Goal: Information Seeking & Learning: Learn about a topic

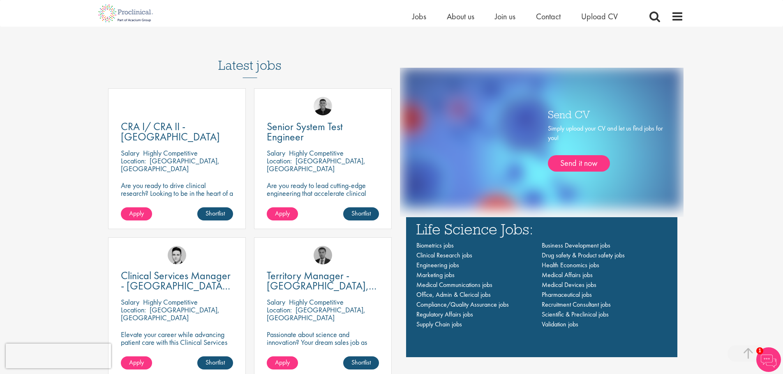
scroll to position [534, 0]
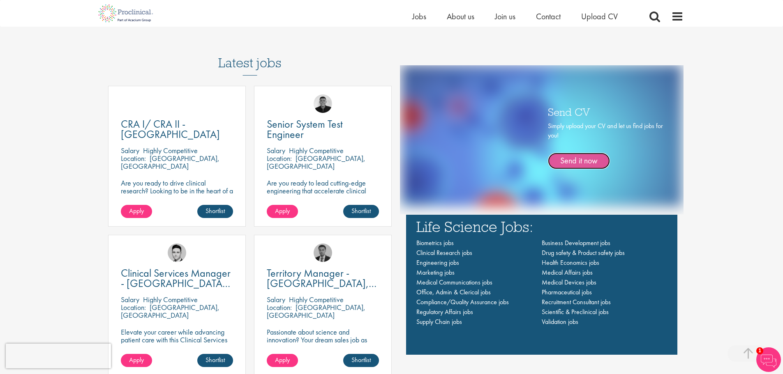
click at [572, 168] on link "Send it now" at bounding box center [579, 161] width 62 height 16
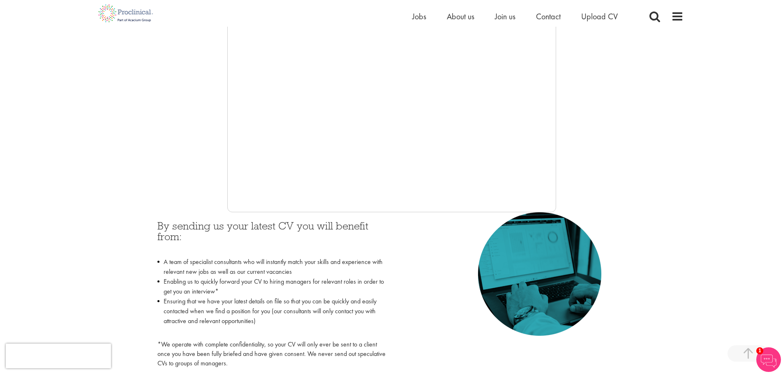
scroll to position [205, 0]
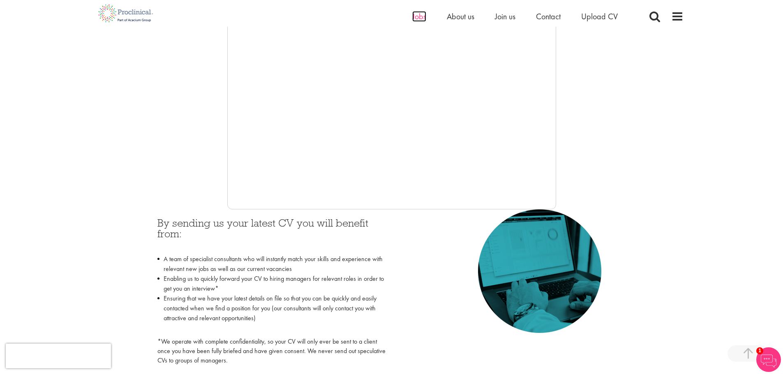
click at [420, 21] on span "Jobs" at bounding box center [419, 16] width 14 height 11
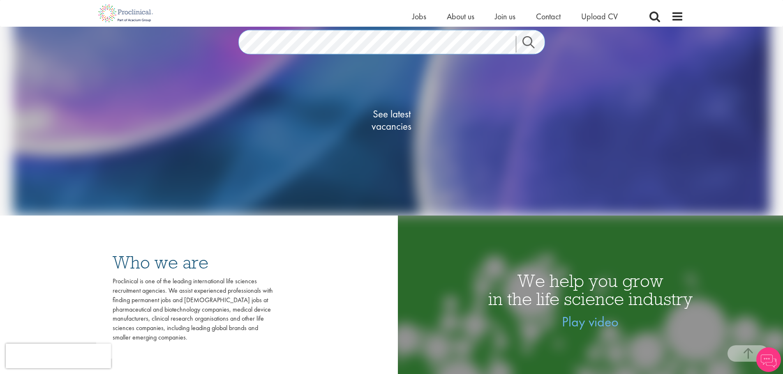
scroll to position [205, 0]
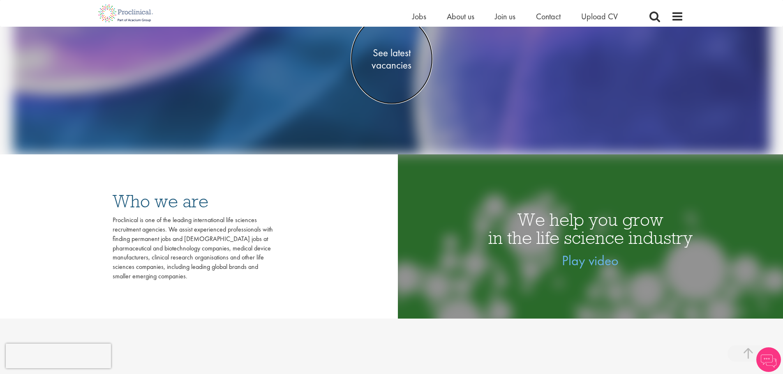
click at [400, 60] on span "See latest vacancies" at bounding box center [391, 59] width 82 height 25
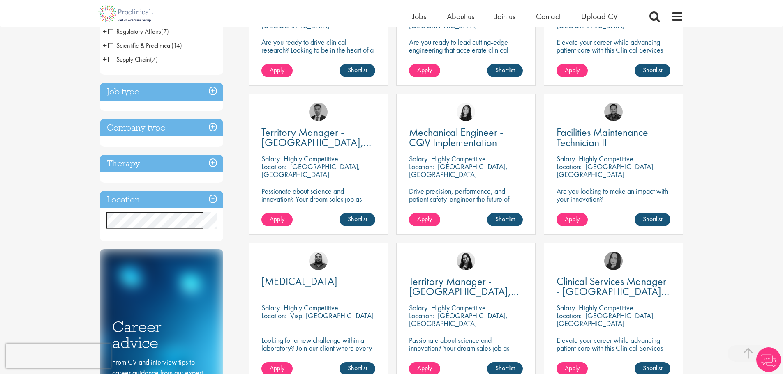
scroll to position [247, 0]
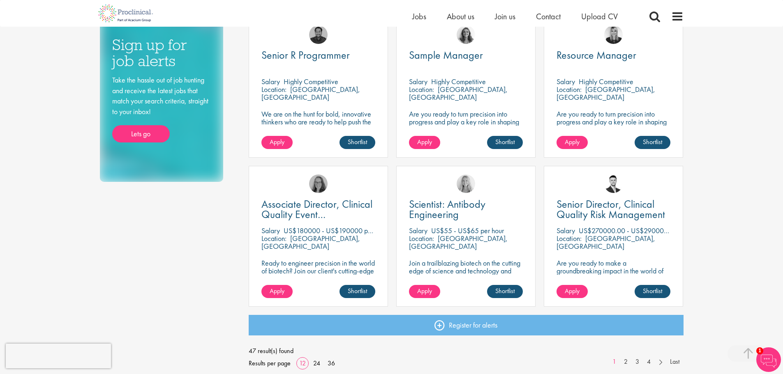
scroll to position [534, 0]
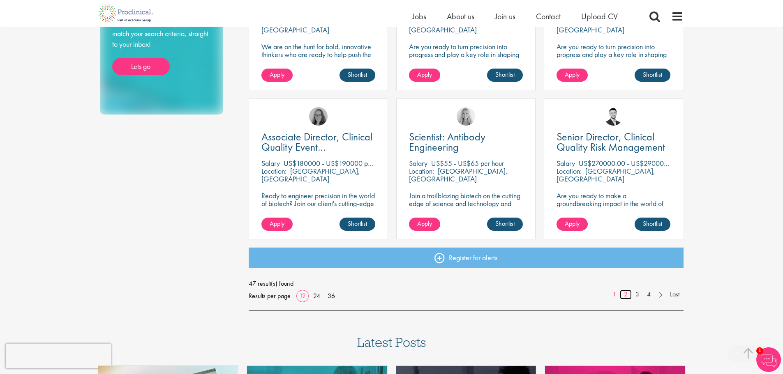
click at [624, 293] on link "2" at bounding box center [626, 294] width 12 height 9
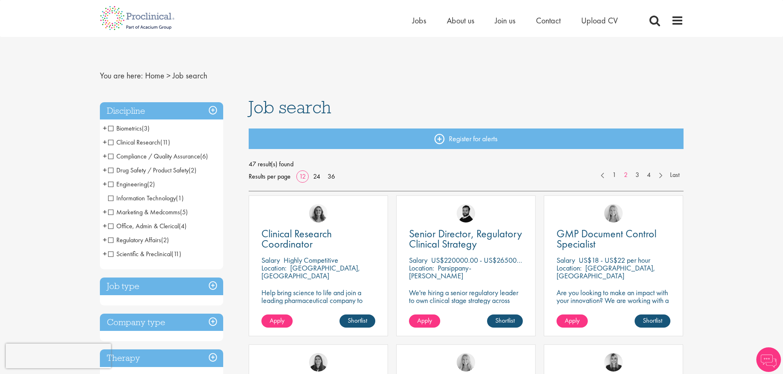
click at [112, 240] on span "Regulatory Affairs" at bounding box center [134, 240] width 53 height 9
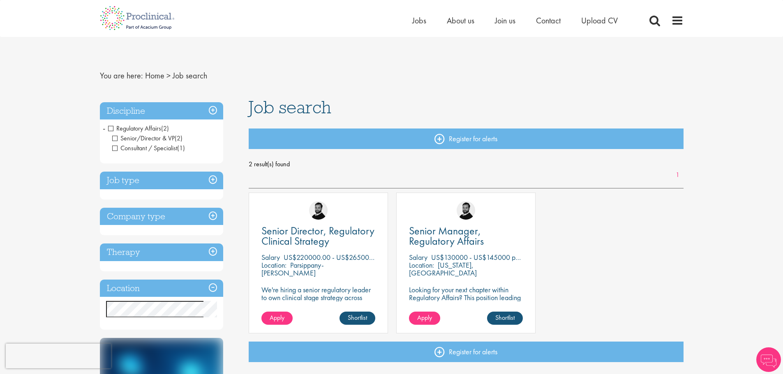
click at [132, 116] on h3 "Discipline" at bounding box center [161, 111] width 123 height 18
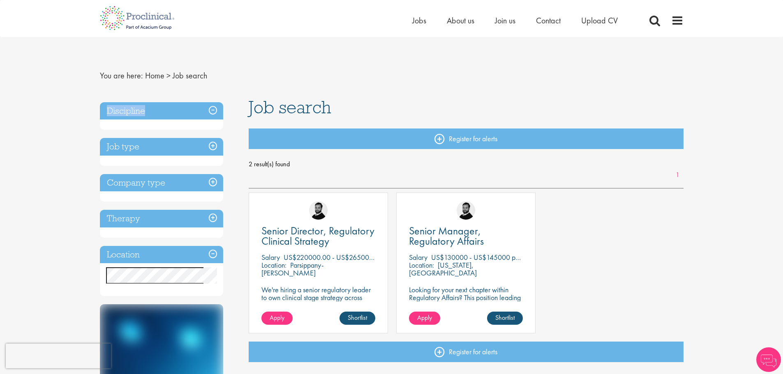
click at [132, 116] on h3 "Discipline" at bounding box center [161, 111] width 123 height 18
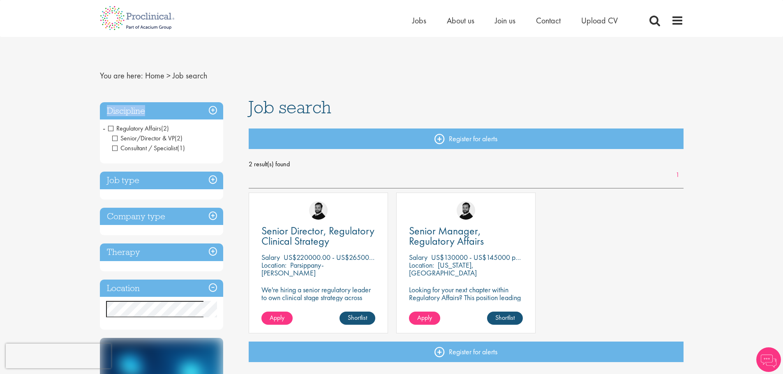
click at [112, 128] on span "Regulatory Affairs" at bounding box center [134, 128] width 53 height 9
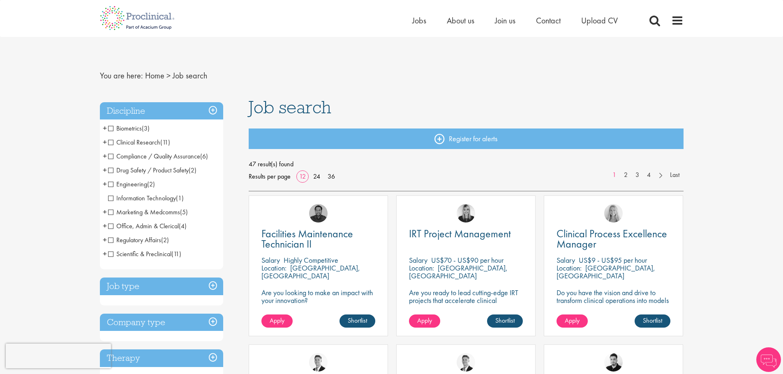
click at [115, 142] on span "Clinical Research" at bounding box center [134, 142] width 52 height 9
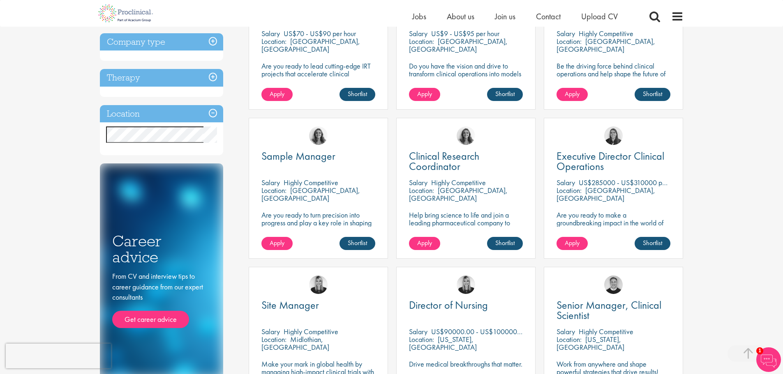
scroll to position [205, 0]
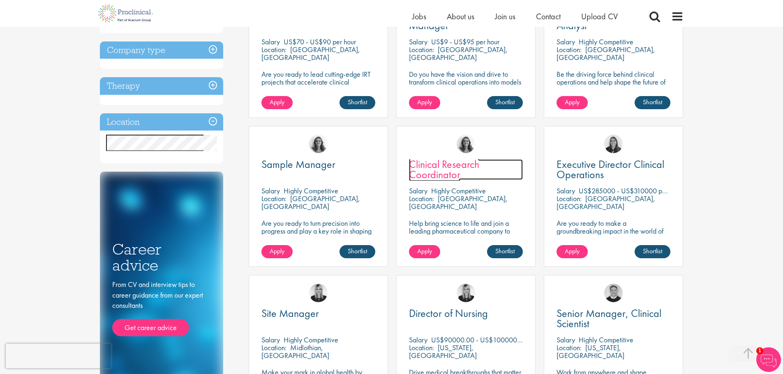
click at [454, 166] on span "Clinical Research Coordinator" at bounding box center [444, 169] width 70 height 24
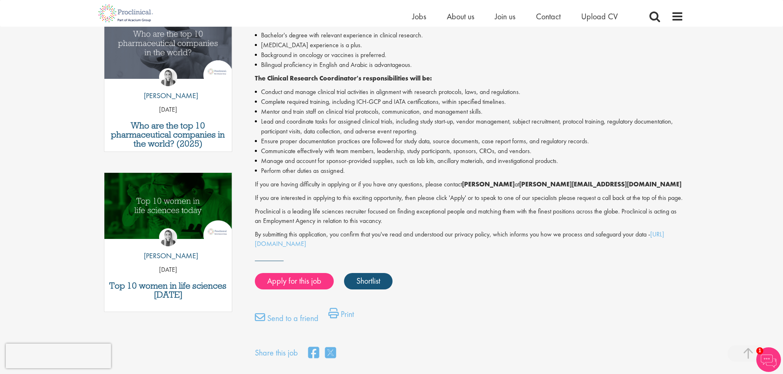
scroll to position [288, 0]
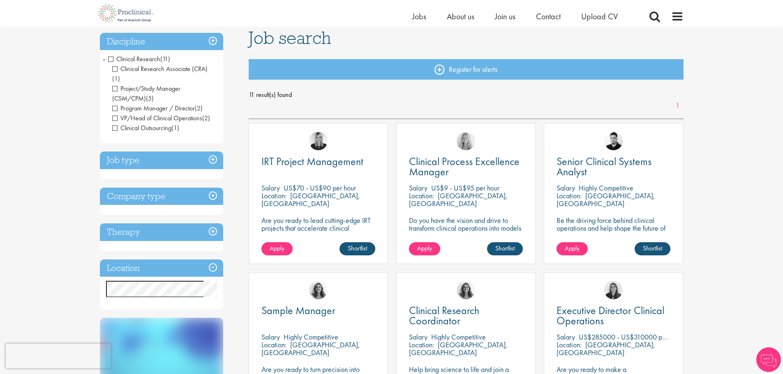
scroll to position [18, 0]
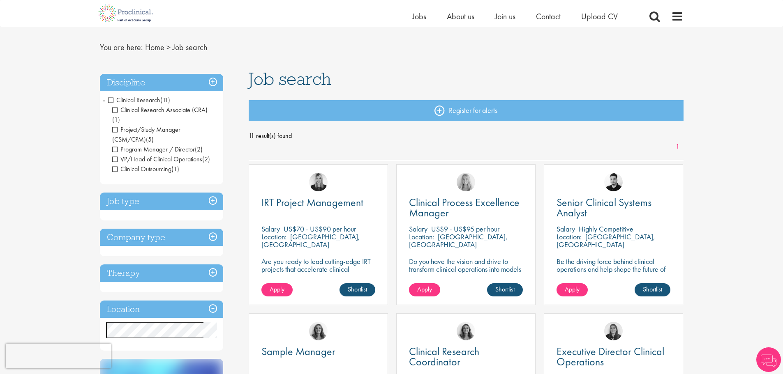
click at [111, 97] on span "Clinical Research" at bounding box center [134, 100] width 52 height 9
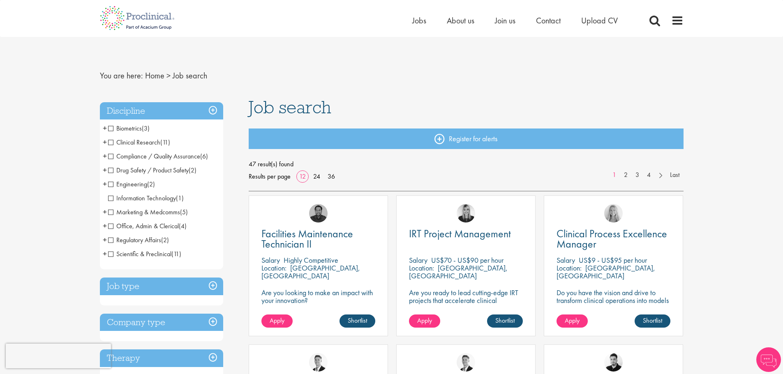
scroll to position [41, 0]
